Goal: Information Seeking & Learning: Check status

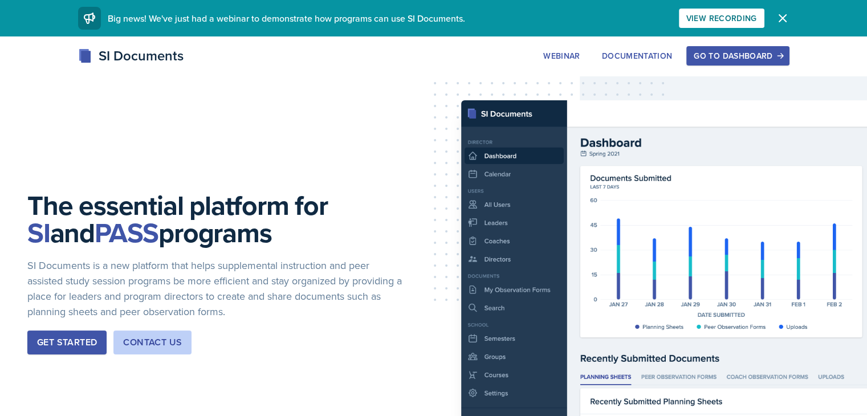
click at [414, 168] on div "The essential platform for SI and PASS programs SI Documents is a new platform …" at bounding box center [433, 281] width 867 height 491
click at [781, 57] on div "Go to Dashboard" at bounding box center [737, 55] width 88 height 9
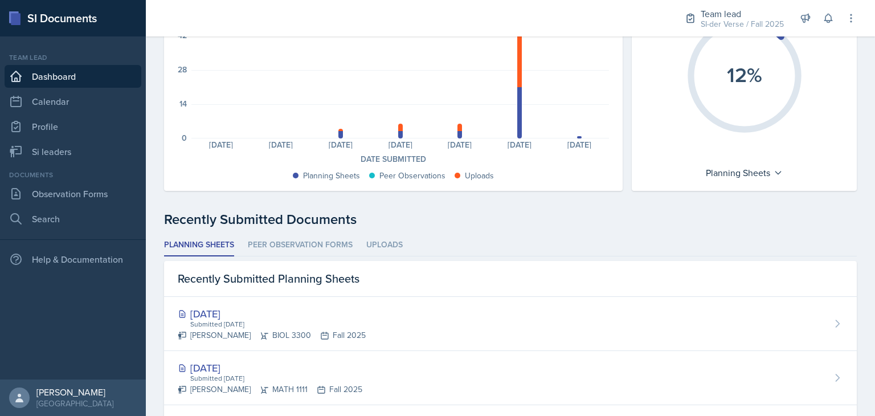
scroll to position [126, 0]
click at [59, 149] on link "Si leaders" at bounding box center [73, 151] width 137 height 23
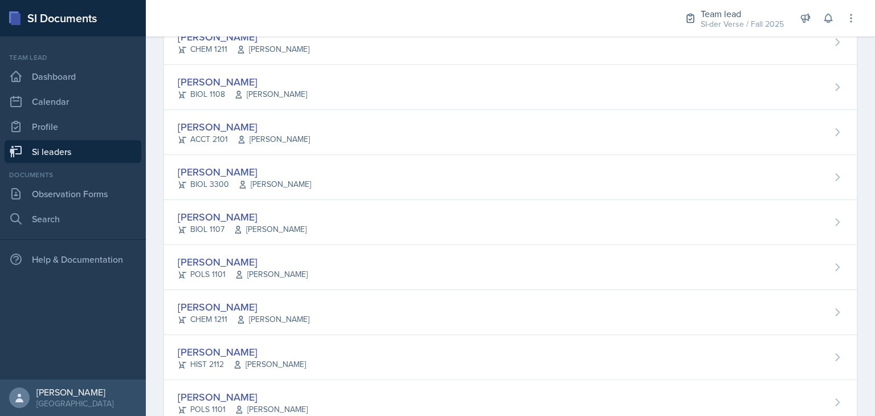
scroll to position [264, 0]
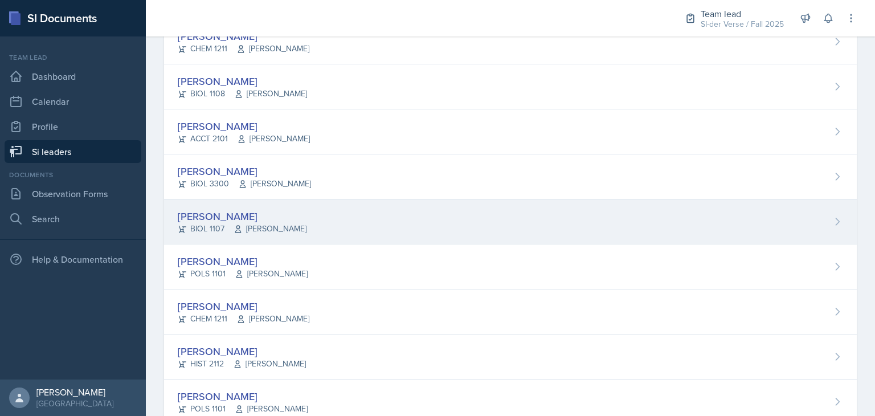
click at [298, 216] on div "[PERSON_NAME]" at bounding box center [242, 216] width 129 height 15
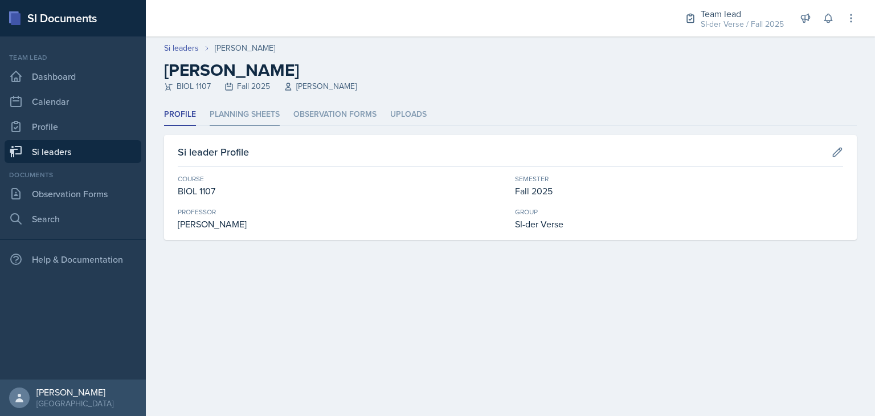
click at [252, 110] on li "Planning Sheets" at bounding box center [245, 115] width 70 height 22
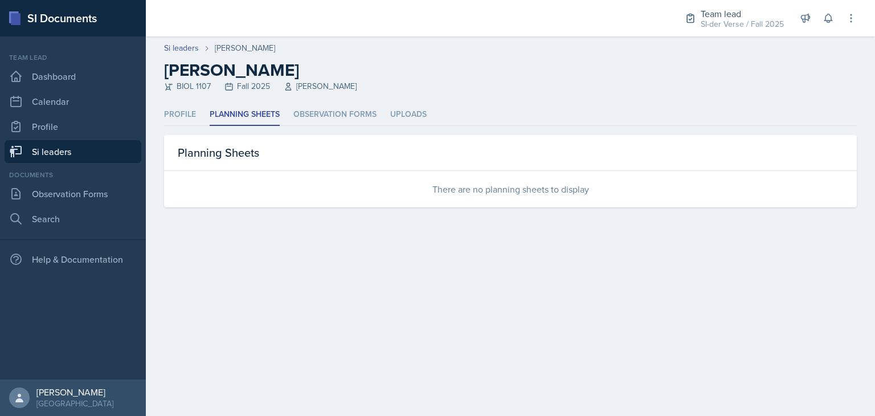
click at [93, 148] on link "Si leaders" at bounding box center [73, 151] width 137 height 23
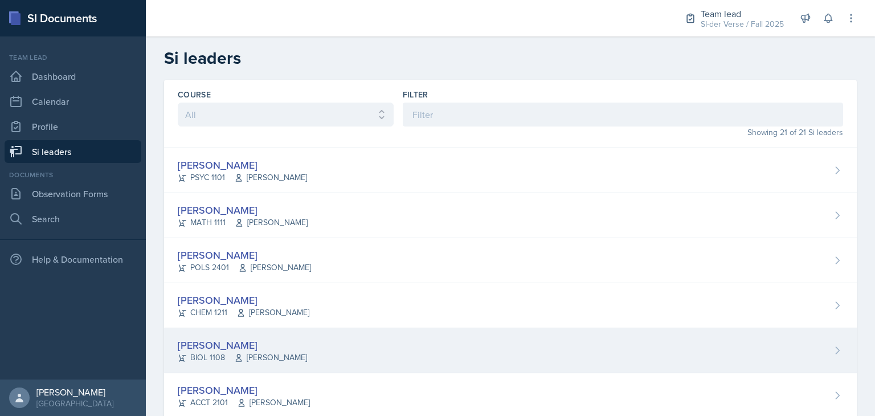
click at [237, 339] on div "[PERSON_NAME]" at bounding box center [242, 344] width 129 height 15
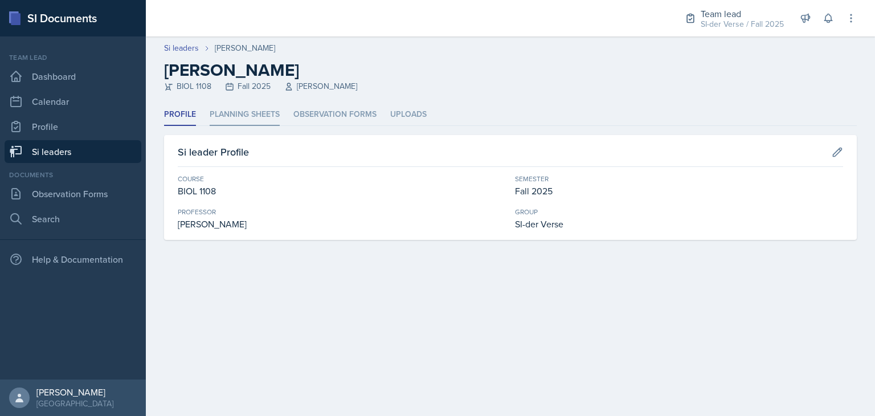
click at [263, 111] on li "Planning Sheets" at bounding box center [245, 115] width 70 height 22
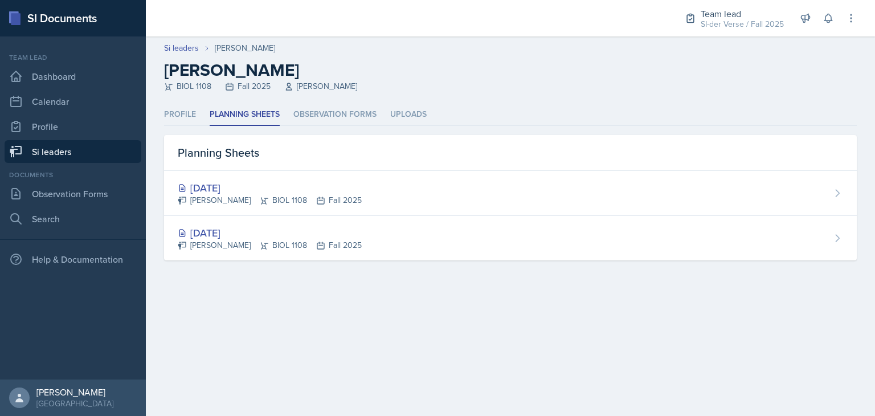
click at [83, 149] on link "Si leaders" at bounding box center [73, 151] width 137 height 23
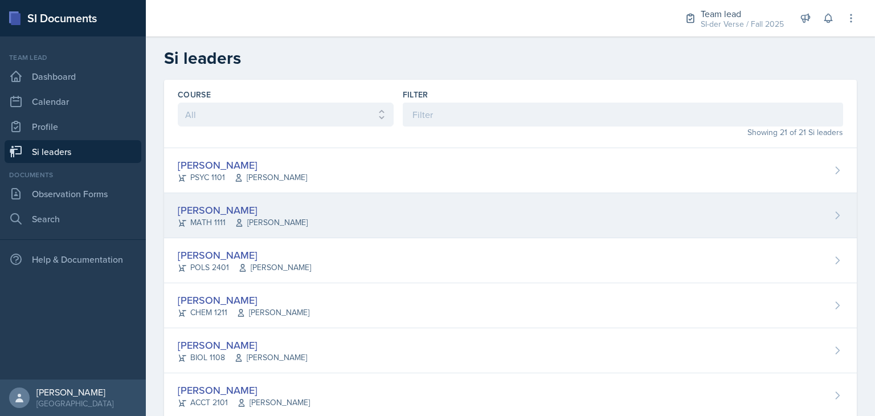
click at [282, 219] on div "[PERSON_NAME] MATH 1111 [PERSON_NAME]" at bounding box center [510, 215] width 693 height 45
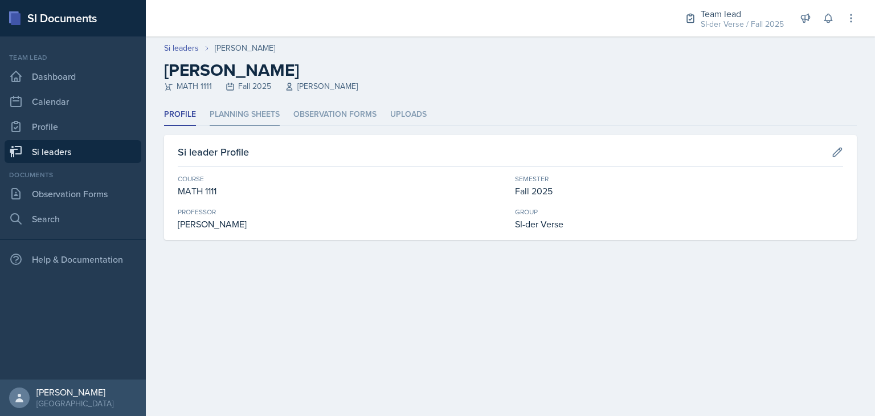
click at [232, 108] on li "Planning Sheets" at bounding box center [245, 115] width 70 height 22
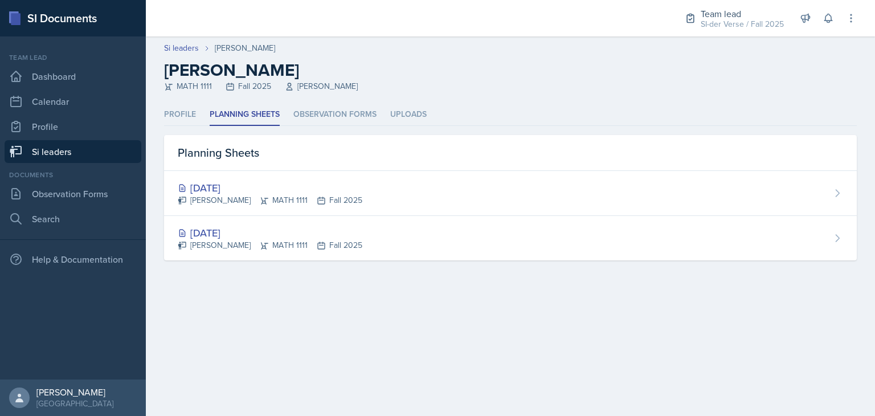
click at [95, 156] on link "Si leaders" at bounding box center [73, 151] width 137 height 23
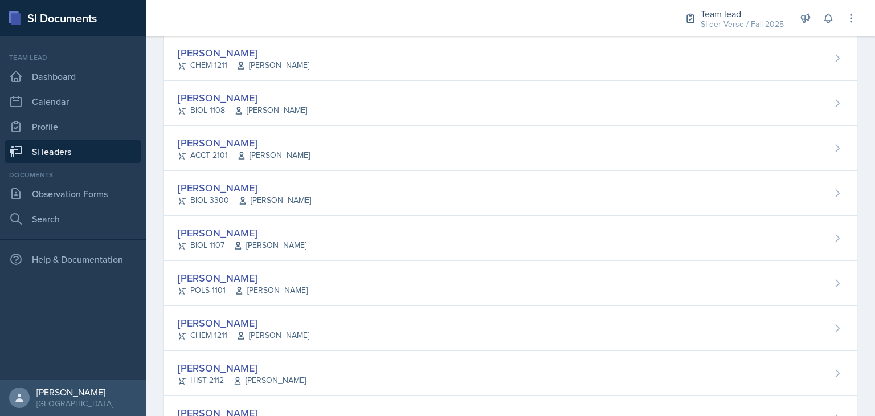
scroll to position [251, 0]
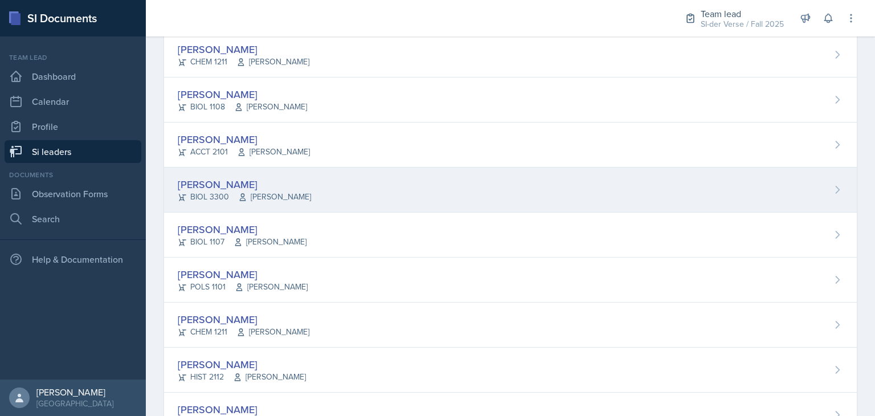
click at [205, 179] on div "[PERSON_NAME]" at bounding box center [244, 184] width 133 height 15
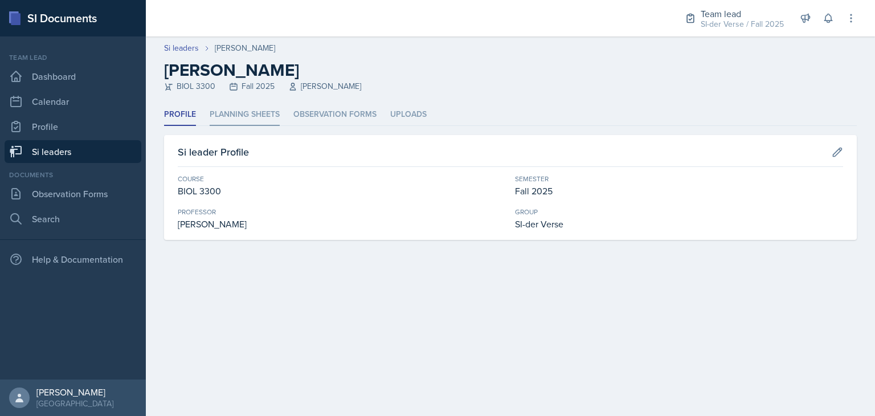
click at [242, 117] on li "Planning Sheets" at bounding box center [245, 115] width 70 height 22
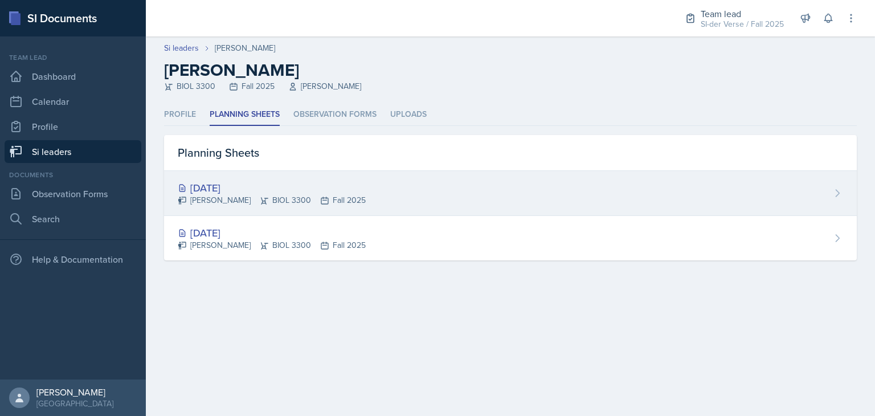
click at [223, 199] on div "[PERSON_NAME] BIOL 3300 Fall 2025" at bounding box center [272, 200] width 188 height 12
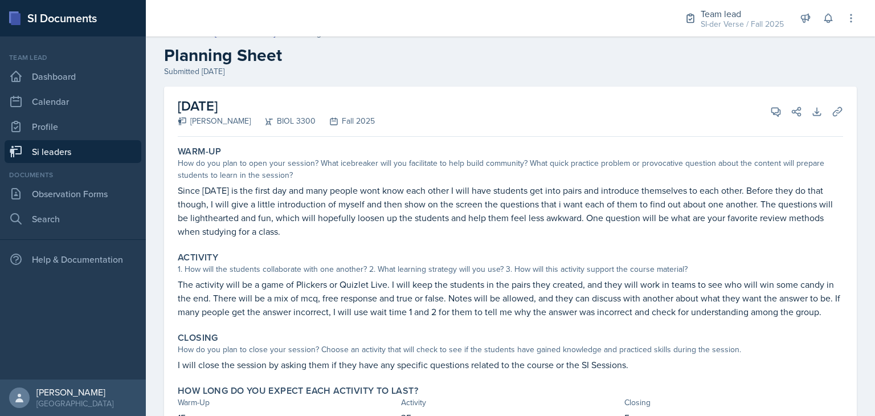
scroll to position [3, 0]
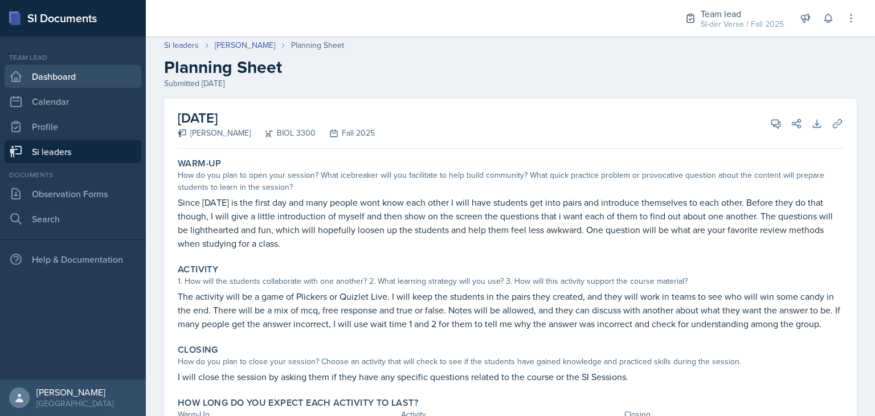
click at [66, 78] on link "Dashboard" at bounding box center [73, 76] width 137 height 23
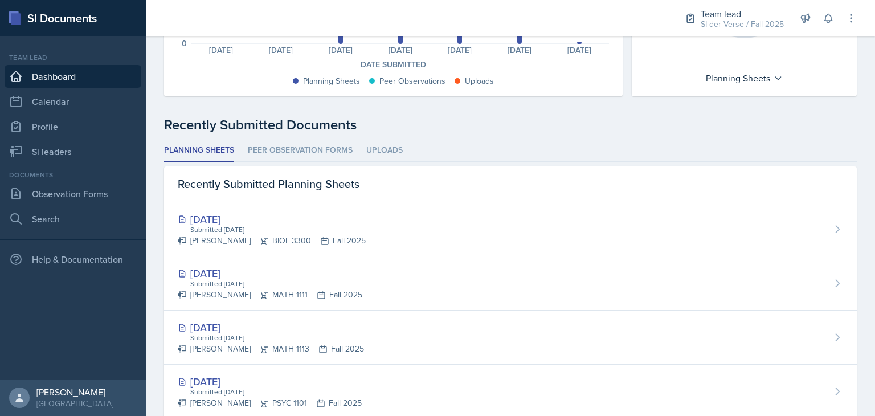
scroll to position [221, 0]
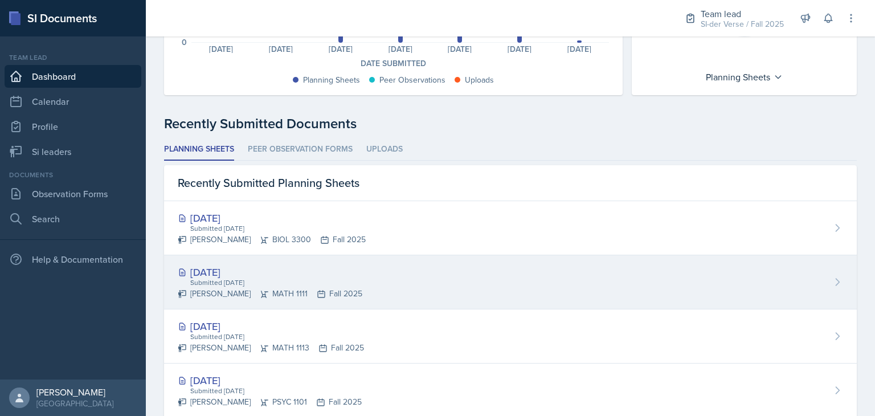
click at [234, 285] on div "Submitted [DATE]" at bounding box center [275, 282] width 173 height 10
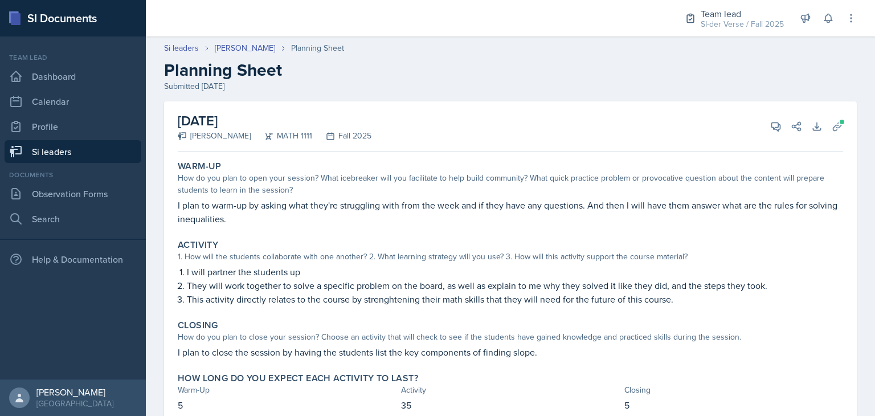
click at [46, 155] on link "Si leaders" at bounding box center [73, 151] width 137 height 23
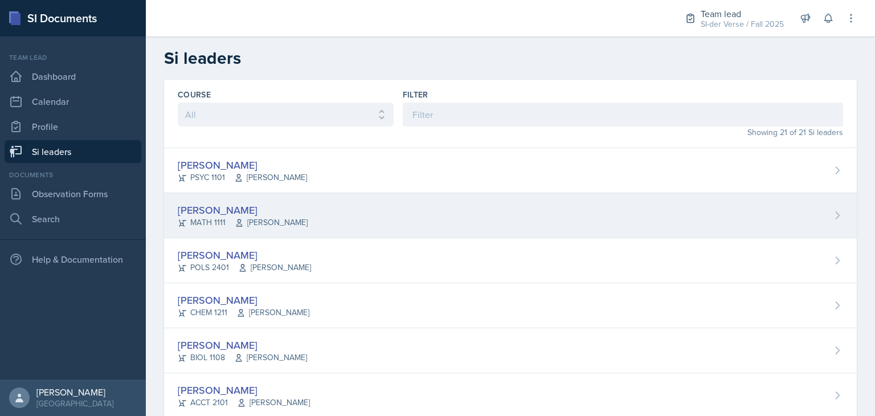
click at [240, 203] on div "[PERSON_NAME]" at bounding box center [243, 209] width 130 height 15
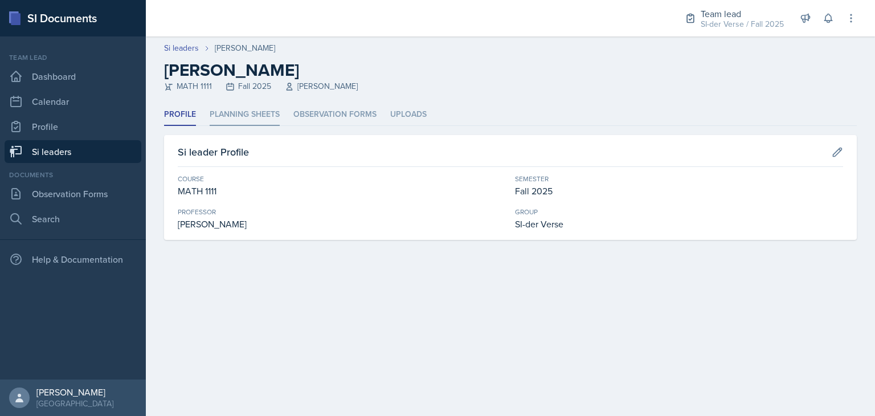
click at [231, 111] on li "Planning Sheets" at bounding box center [245, 115] width 70 height 22
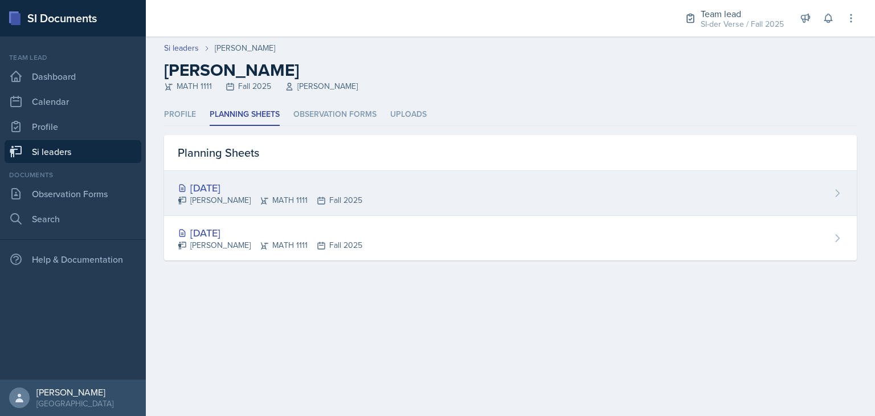
click at [231, 188] on div "[DATE]" at bounding box center [270, 187] width 185 height 15
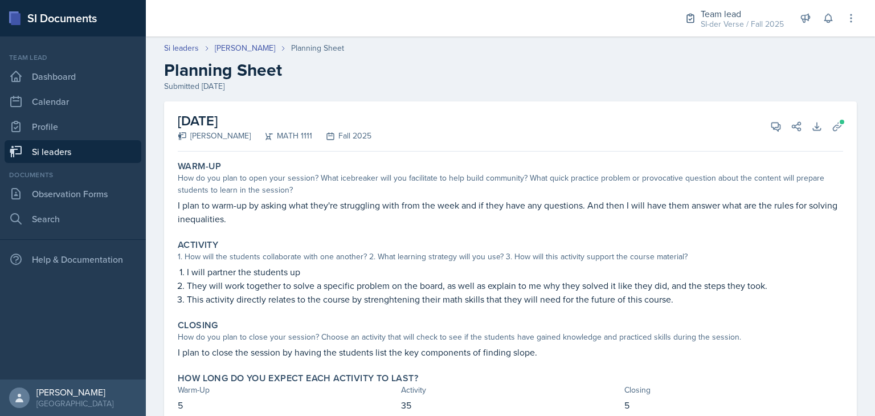
click at [80, 148] on link "Si leaders" at bounding box center [73, 151] width 137 height 23
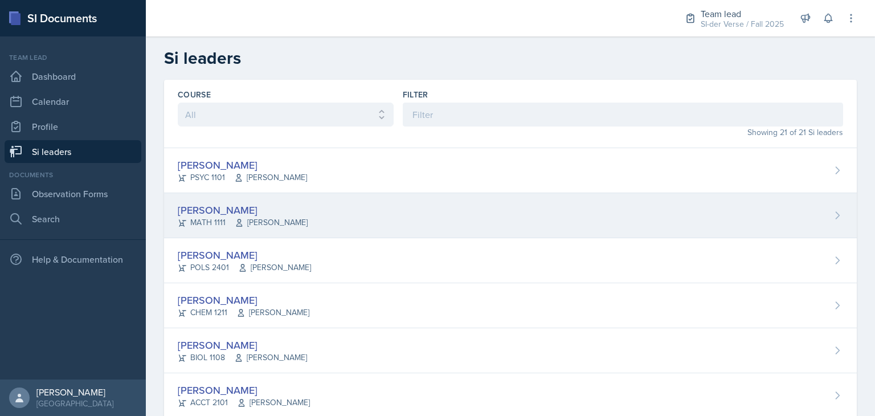
click at [205, 200] on div "[PERSON_NAME] MATH 1111 [PERSON_NAME]" at bounding box center [510, 215] width 693 height 45
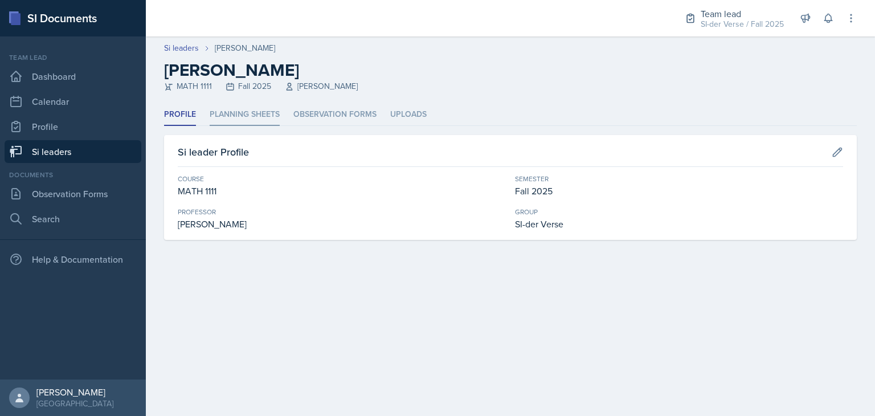
click at [247, 108] on li "Planning Sheets" at bounding box center [245, 115] width 70 height 22
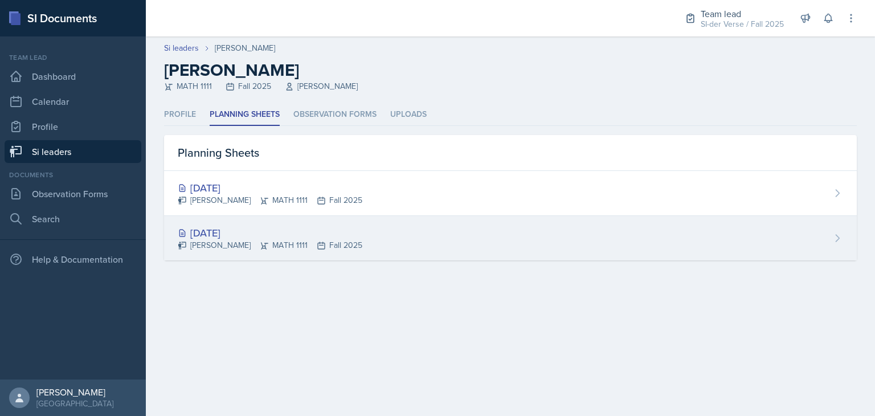
click at [297, 217] on div "[DATE] [PERSON_NAME] MATH 1111 Fall 2025" at bounding box center [510, 238] width 693 height 44
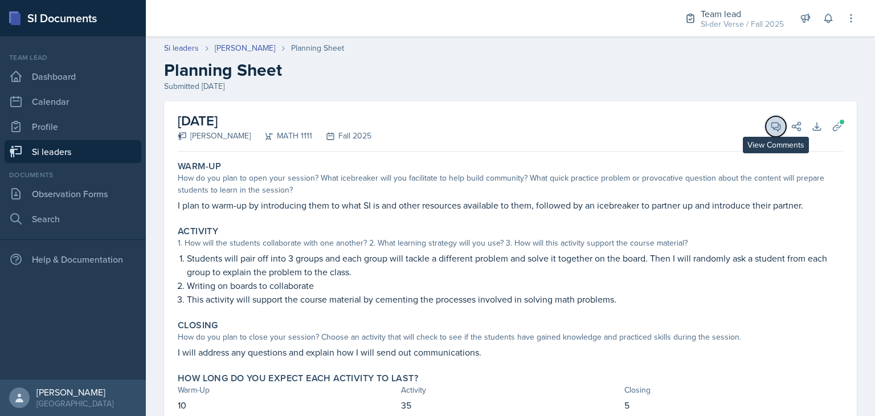
click at [770, 129] on icon at bounding box center [775, 126] width 11 height 11
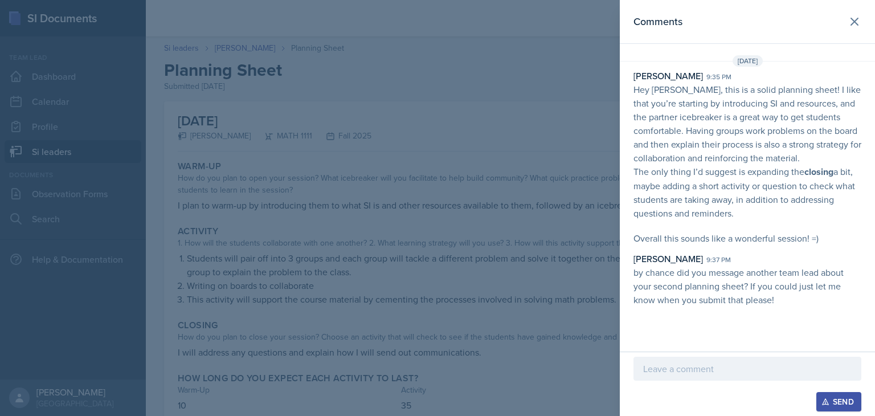
click at [422, 147] on div at bounding box center [437, 208] width 875 height 416
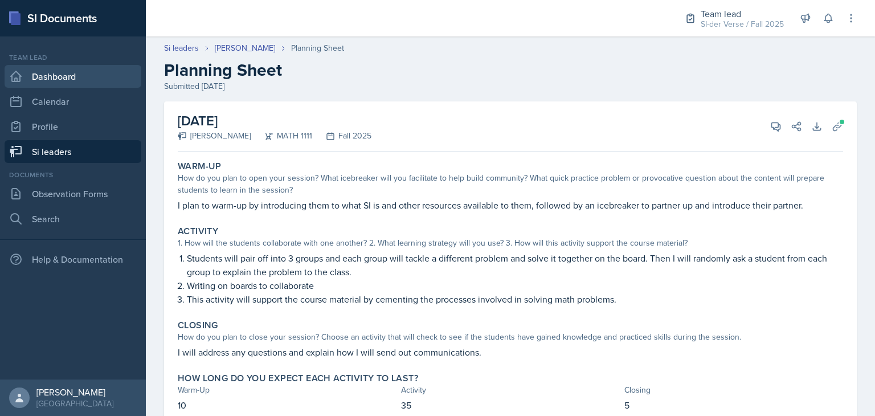
click at [64, 85] on link "Dashboard" at bounding box center [73, 76] width 137 height 23
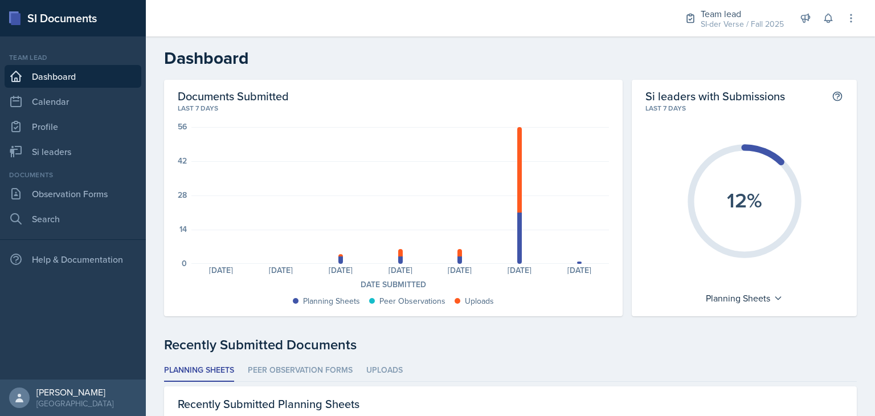
click at [293, 75] on header "Dashboard" at bounding box center [510, 57] width 729 height 43
